Goal: Task Accomplishment & Management: Manage account settings

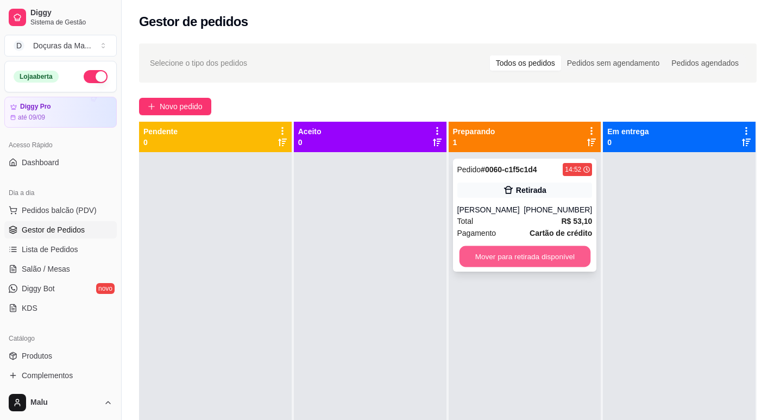
click at [537, 250] on button "Mover para retirada disponível" at bounding box center [524, 256] width 131 height 21
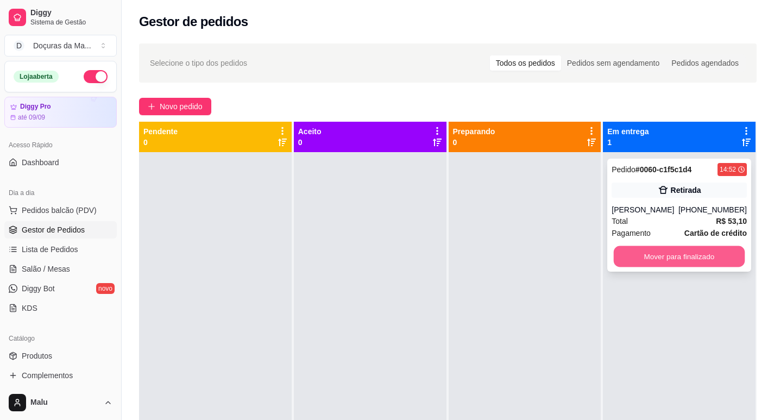
click at [638, 259] on button "Mover para finalizado" at bounding box center [679, 256] width 131 height 21
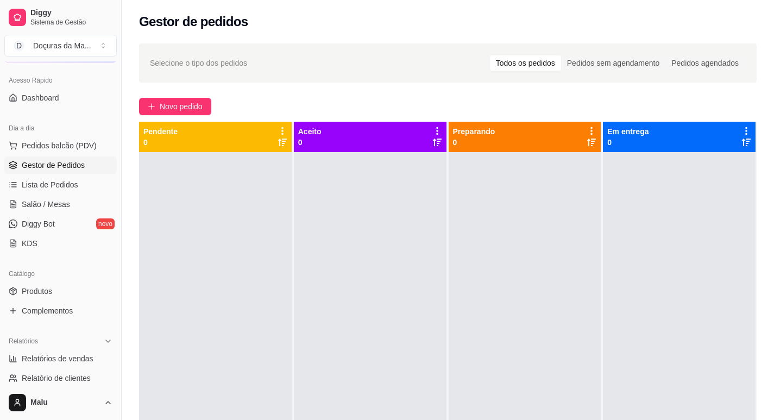
scroll to position [181, 0]
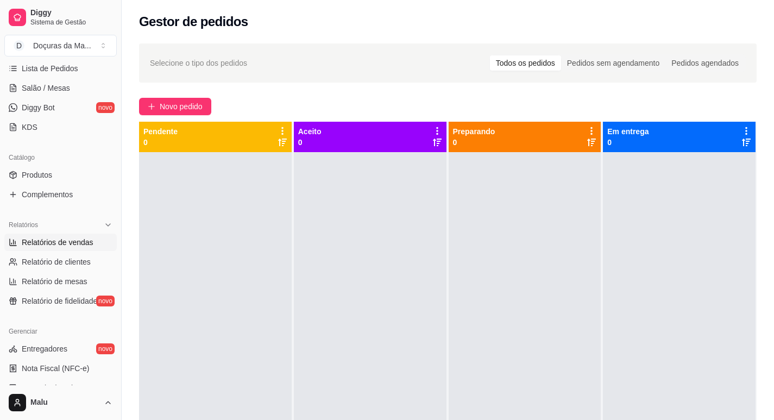
click at [46, 241] on span "Relatórios de vendas" at bounding box center [58, 242] width 72 height 11
select select "ALL"
select select "0"
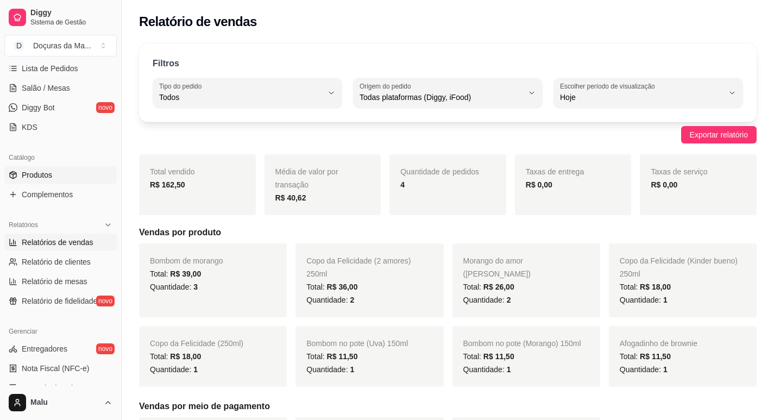
click at [43, 174] on span "Produtos" at bounding box center [37, 175] width 30 height 11
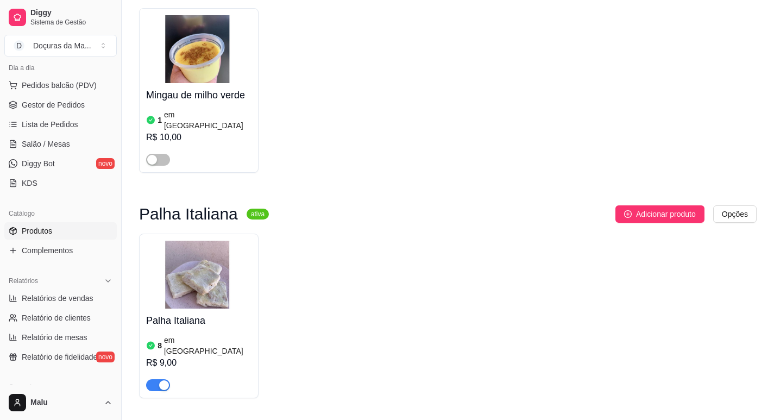
scroll to position [91, 0]
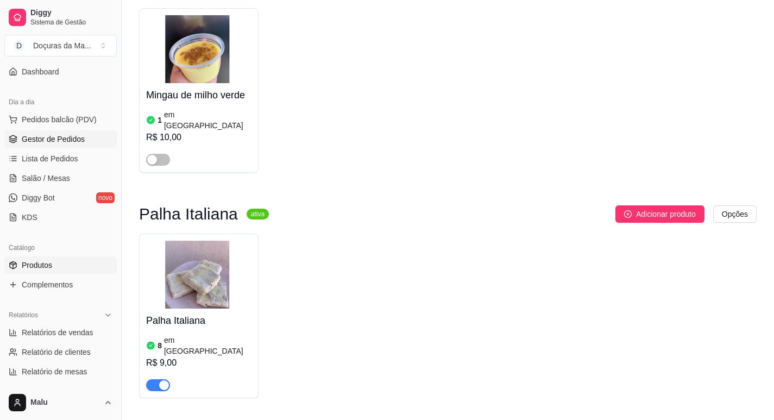
click at [36, 133] on link "Gestor de Pedidos" at bounding box center [60, 138] width 112 height 17
